Goal: Task Accomplishment & Management: Use online tool/utility

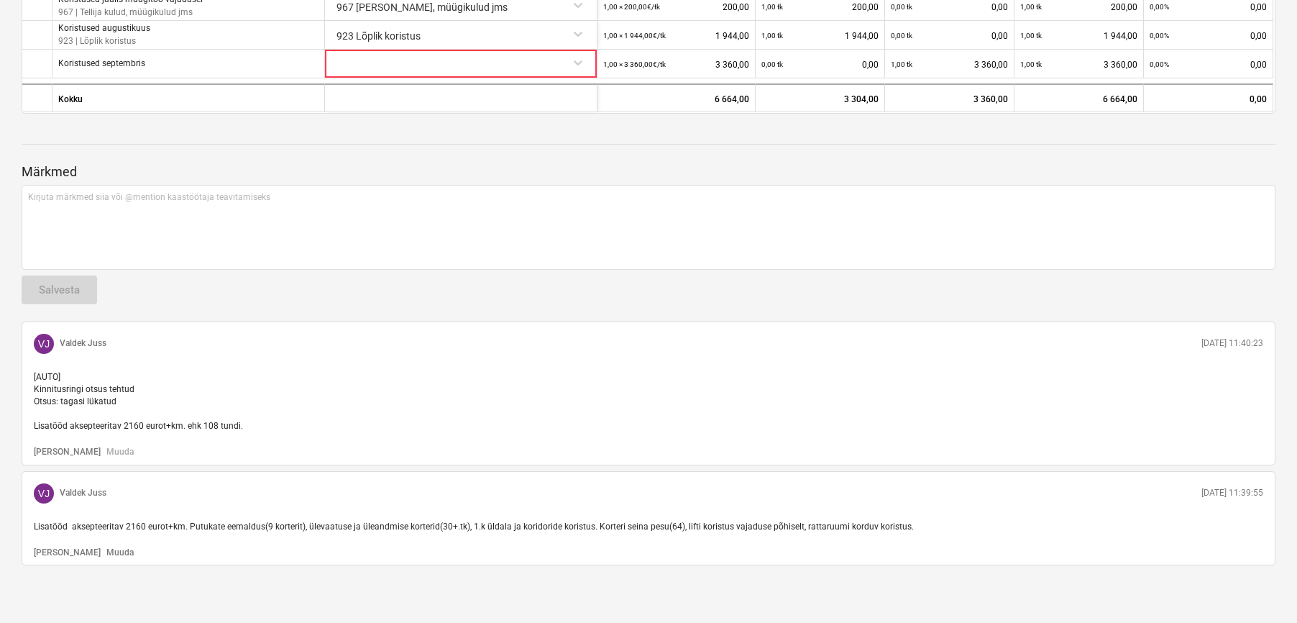
scroll to position [711, 0]
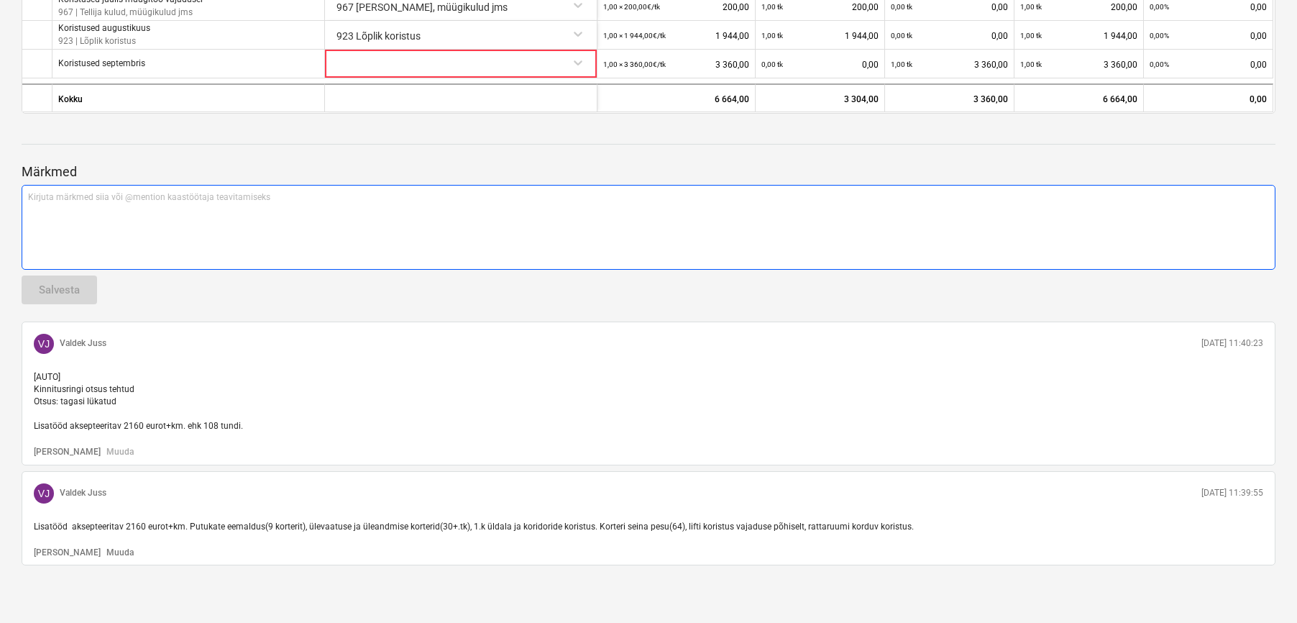
click at [61, 251] on div "Kirjuta märkmed siia või @mention kaastöötaja teavitamiseks ﻿" at bounding box center [649, 227] width 1254 height 85
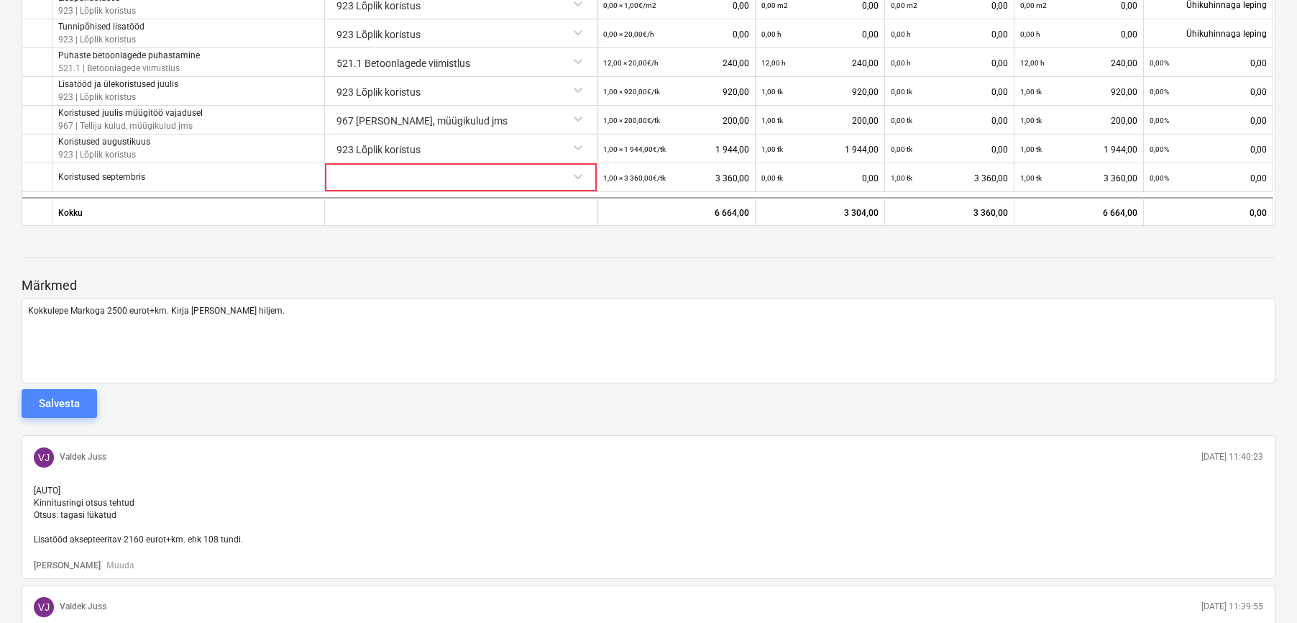
click at [47, 398] on div "Salvesta" at bounding box center [59, 403] width 41 height 19
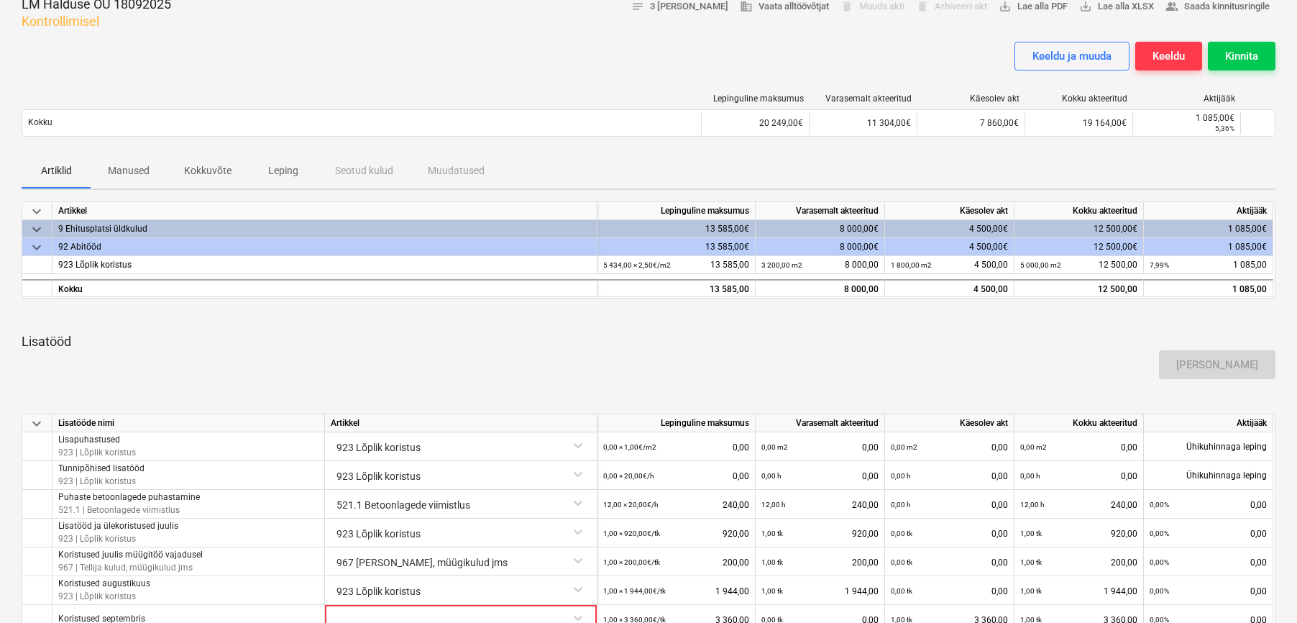
scroll to position [0, 0]
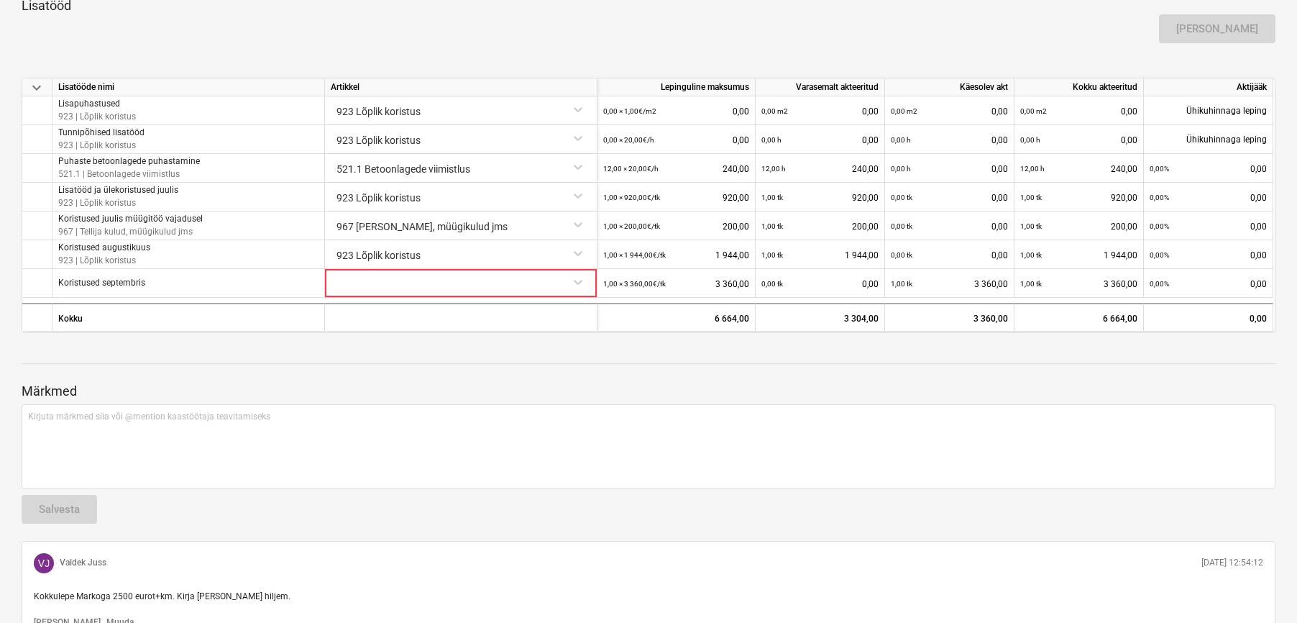
scroll to position [798, 0]
